Goal: Task Accomplishment & Management: Complete application form

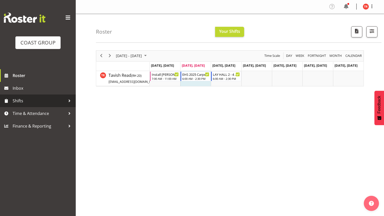
click at [43, 101] on span "Shifts" at bounding box center [39, 101] width 53 height 8
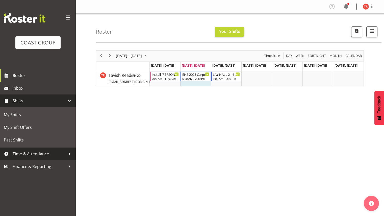
click at [29, 150] on span "Time & Attendance" at bounding box center [39, 154] width 53 height 8
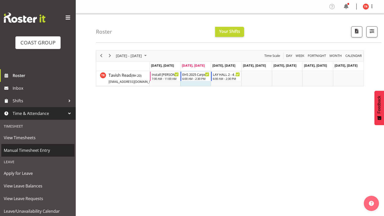
click at [27, 151] on span "Manual Timesheet Entry" at bounding box center [38, 150] width 68 height 8
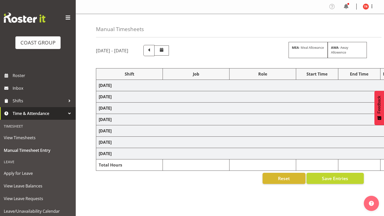
scroll to position [31, 0]
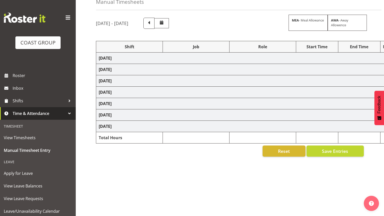
select select "79712"
select select "10208"
select select "9"
select select "75037"
select select "9957"
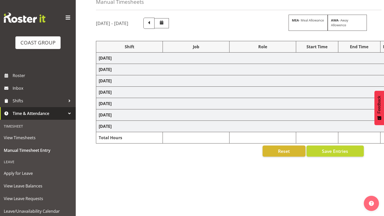
select select "188"
select select "70400"
select select "69"
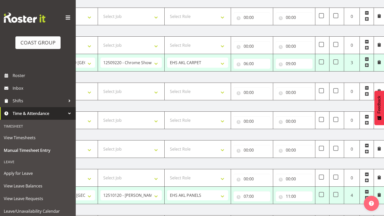
scroll to position [0, 65]
click at [297, 63] on input "09:00" at bounding box center [294, 64] width 37 height 10
click at [322, 79] on select "00 01 02 03 04 05 06 07 08 09 10 11 12 13 14 15 16 17 18 19 20 21 22 23 24 25 2…" at bounding box center [323, 77] width 11 height 10
select select "30"
click at [318, 72] on select "00 01 02 03 04 05 06 07 08 09 10 11 12 13 14 15 16 17 18 19 20 21 22 23 24 25 2…" at bounding box center [323, 77] width 11 height 10
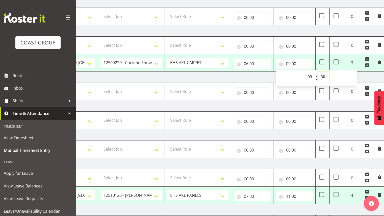
type input "09:30"
click at [217, 72] on td "[DATE]" at bounding box center [208, 76] width 353 height 11
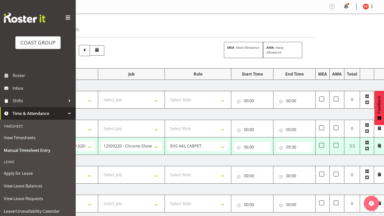
scroll to position [150, 0]
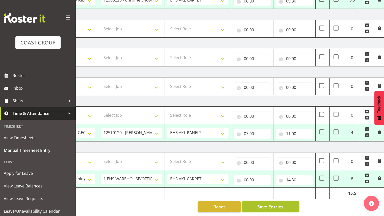
click at [283, 201] on button "Save Entries" at bounding box center [270, 206] width 57 height 11
select select "79712"
select select "10208"
type input "06:00"
type input "09:30"
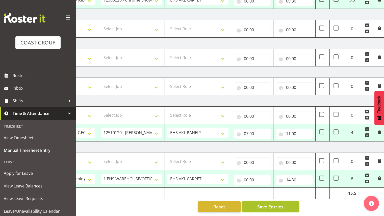
select select "75037"
select select "9957"
select select "188"
type input "07:00"
type input "11:00"
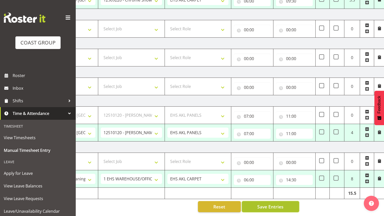
select select "70400"
select select "69"
type input "06:00"
type input "14:30"
select select "75037"
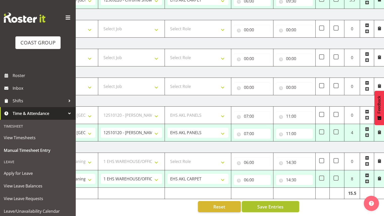
select select "9957"
select select "188"
select select "70400"
select select "69"
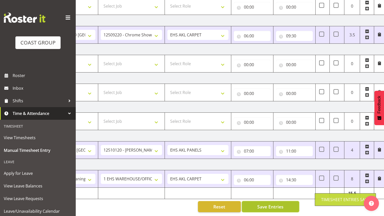
scroll to position [97, 0]
click at [283, 203] on span "Save Entries" at bounding box center [270, 206] width 26 height 7
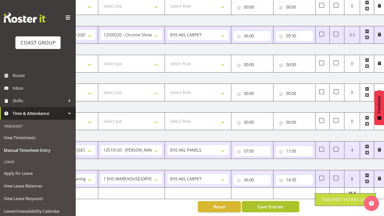
click at [283, 203] on span "Save Entries" at bounding box center [270, 206] width 26 height 7
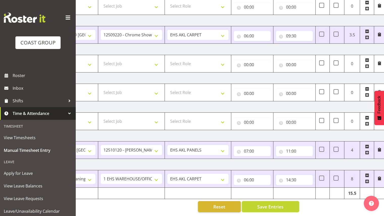
scroll to position [0, 0]
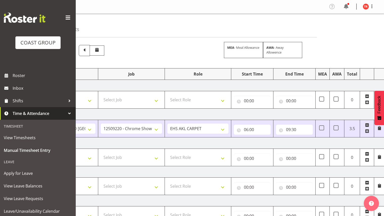
click at [372, 10] on div at bounding box center [372, 6] width 6 height 7
click at [373, 6] on span at bounding box center [372, 6] width 6 height 6
click at [353, 27] on link "Log Out" at bounding box center [350, 26] width 48 height 9
